Goal: Find specific page/section: Find specific page/section

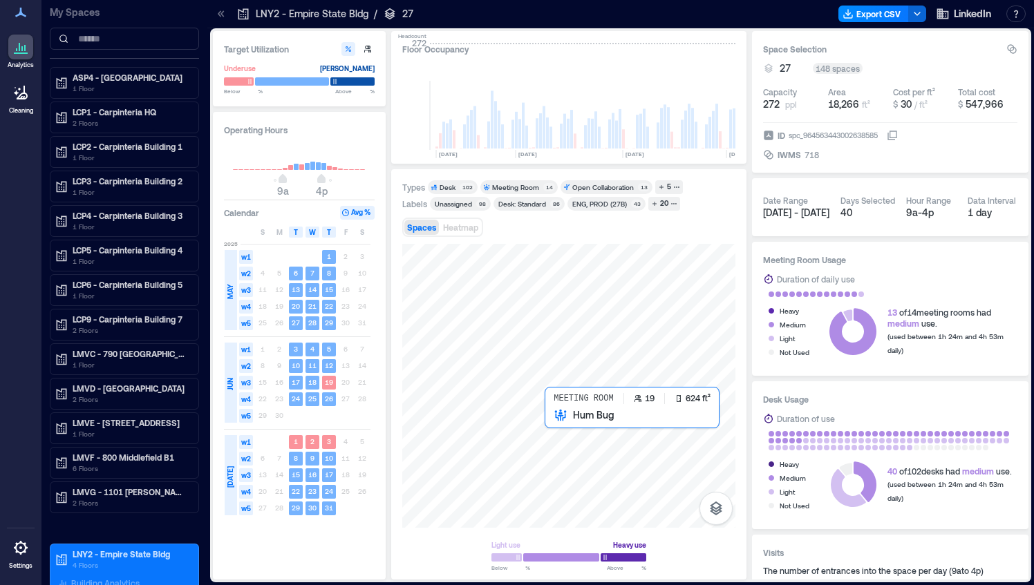
click at [596, 434] on div at bounding box center [568, 386] width 333 height 284
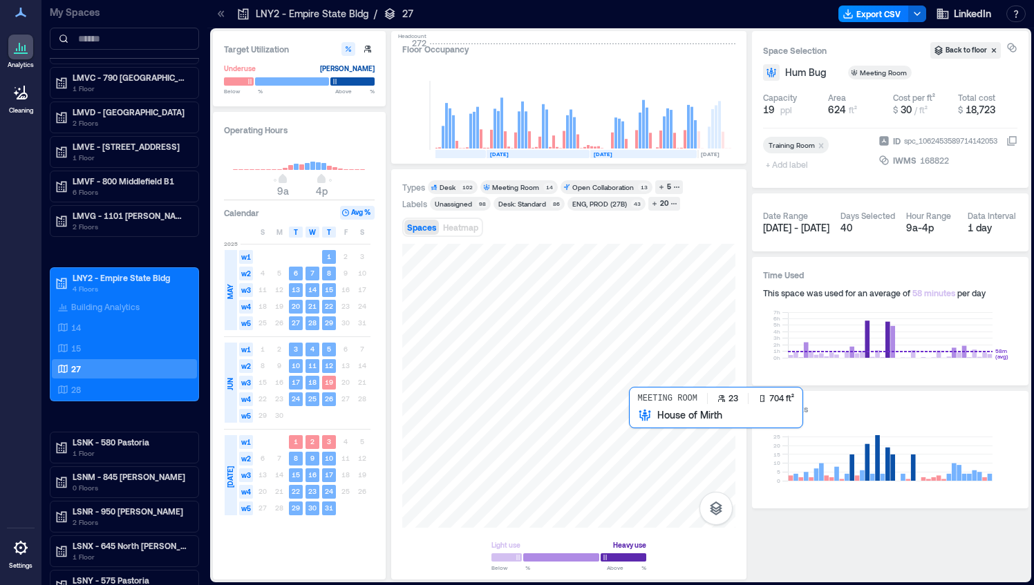
click at [657, 440] on div at bounding box center [568, 386] width 333 height 284
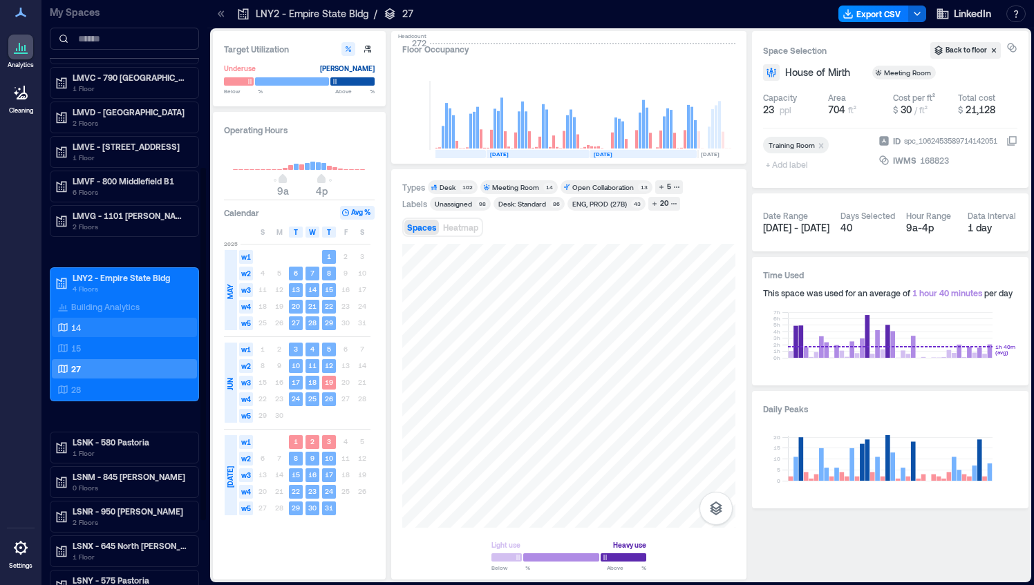
click at [119, 322] on div "14" at bounding box center [122, 328] width 134 height 14
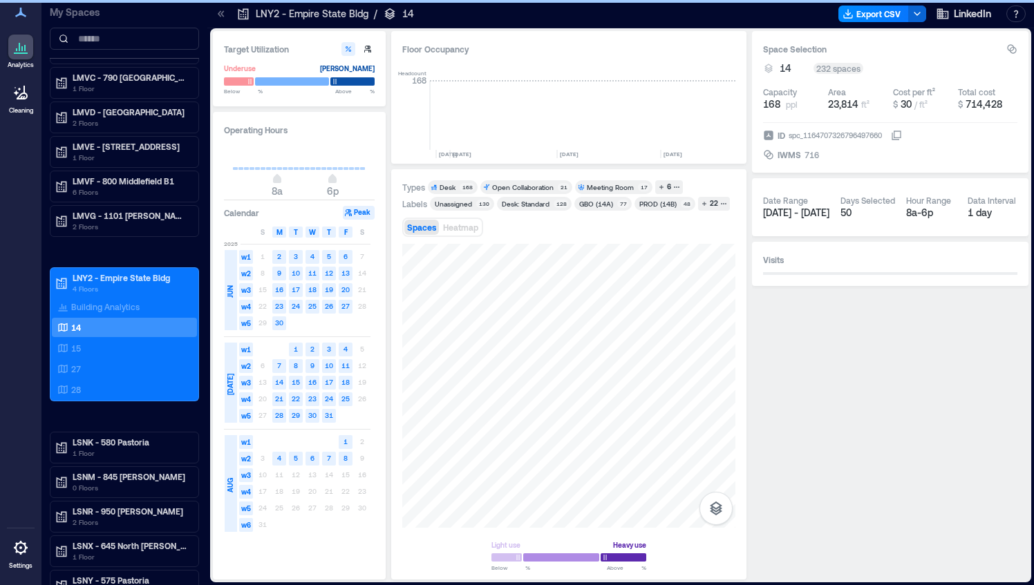
scroll to position [0, 2807]
click at [619, 442] on div at bounding box center [568, 386] width 333 height 284
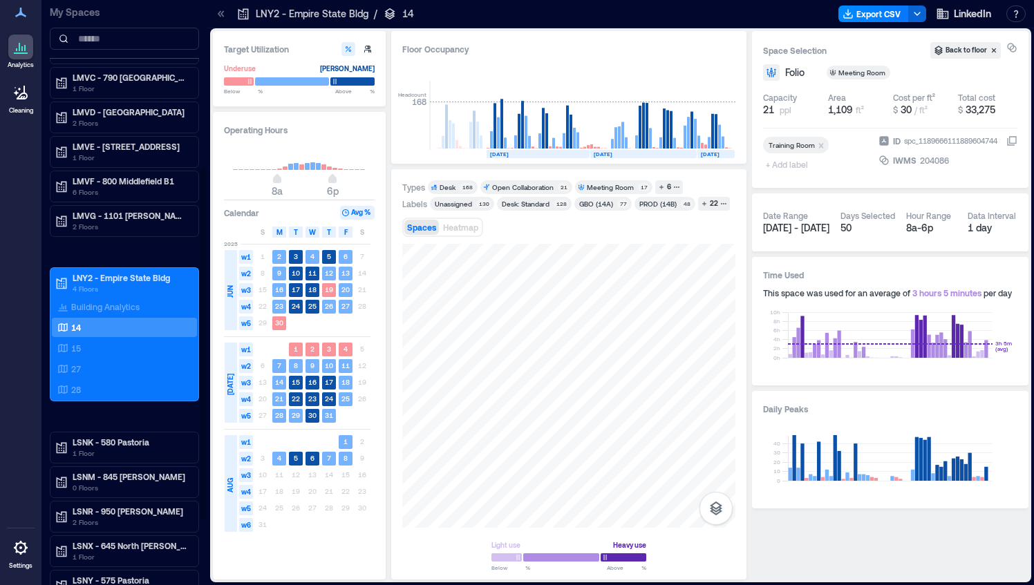
click at [98, 321] on div "14" at bounding box center [122, 328] width 134 height 14
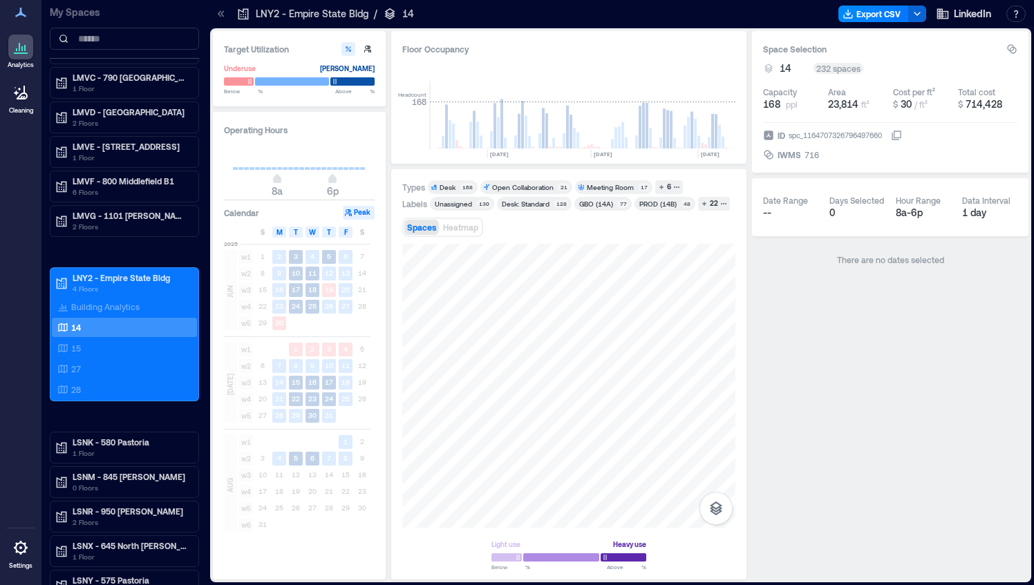
scroll to position [0, 2807]
